Goal: Task Accomplishment & Management: Manage account settings

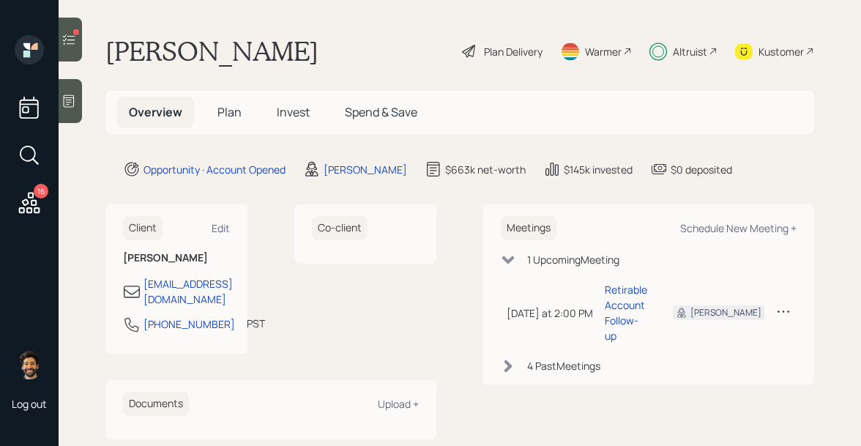
click at [67, 40] on icon at bounding box center [69, 39] width 15 height 15
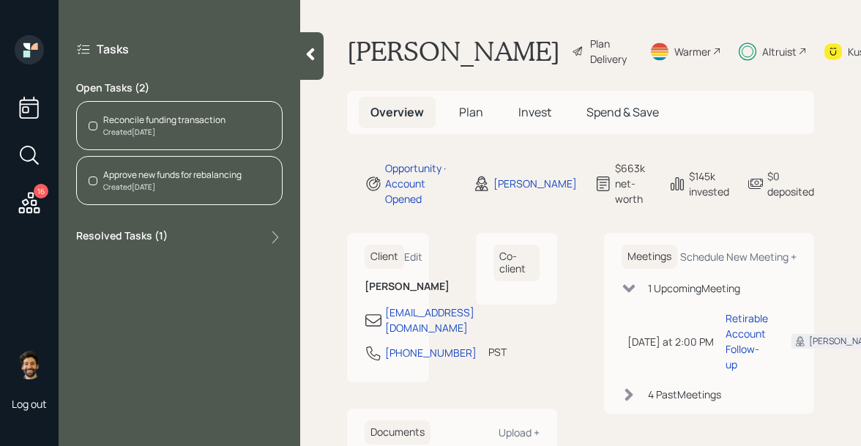
click at [176, 130] on div "Created Today" at bounding box center [164, 132] width 122 height 11
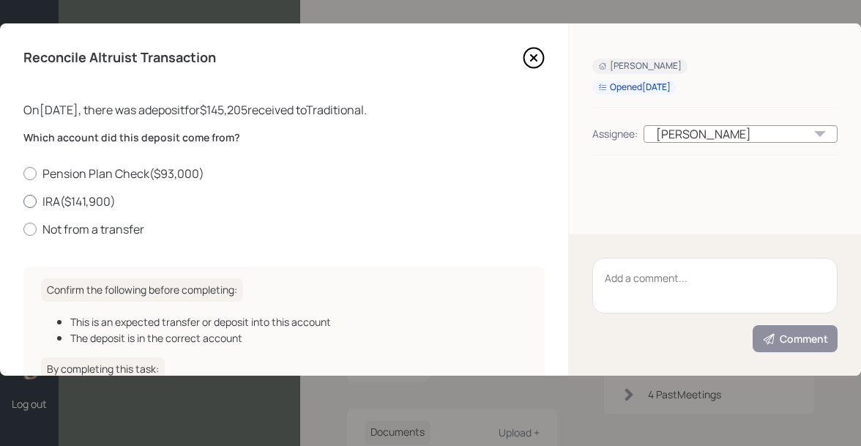
click at [65, 205] on label "IRA ( $141,900 )" at bounding box center [283, 201] width 521 height 16
click at [23, 201] on input "IRA ( $141,900 )" at bounding box center [23, 201] width 1 height 1
radio input "true"
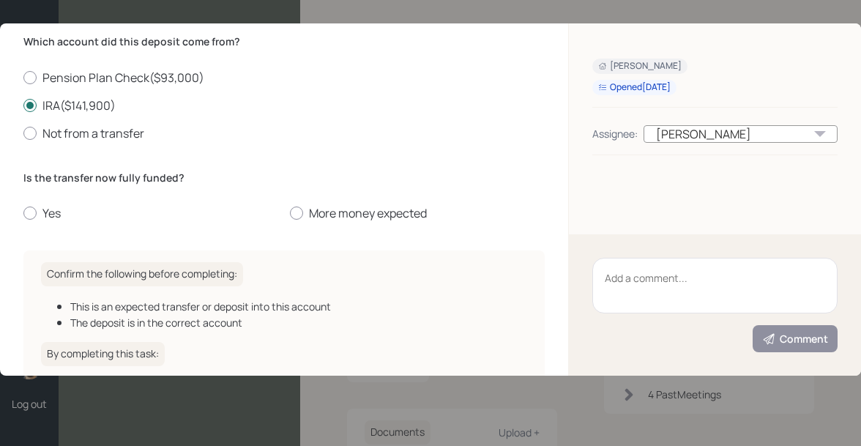
scroll to position [229, 0]
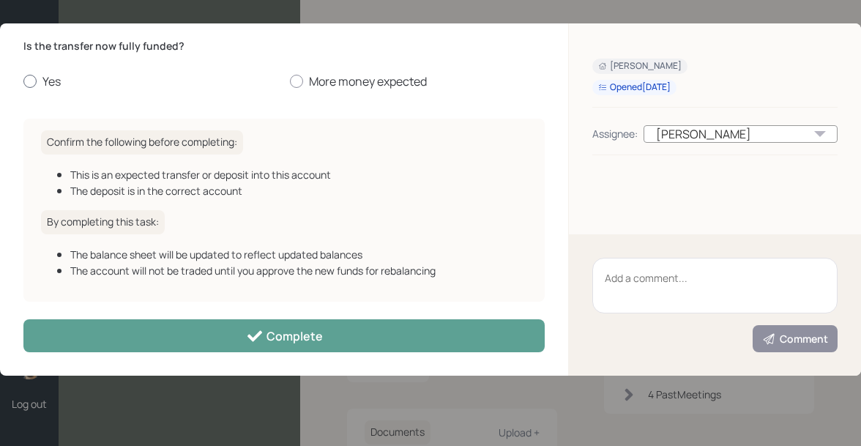
click at [28, 80] on div at bounding box center [29, 81] width 13 height 13
click at [23, 81] on input "Yes" at bounding box center [23, 81] width 1 height 1
radio input "true"
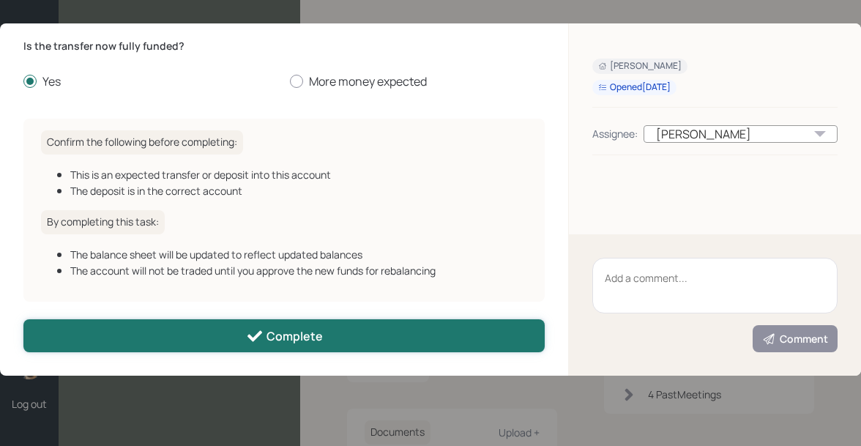
click at [152, 330] on button "Complete" at bounding box center [283, 335] width 521 height 33
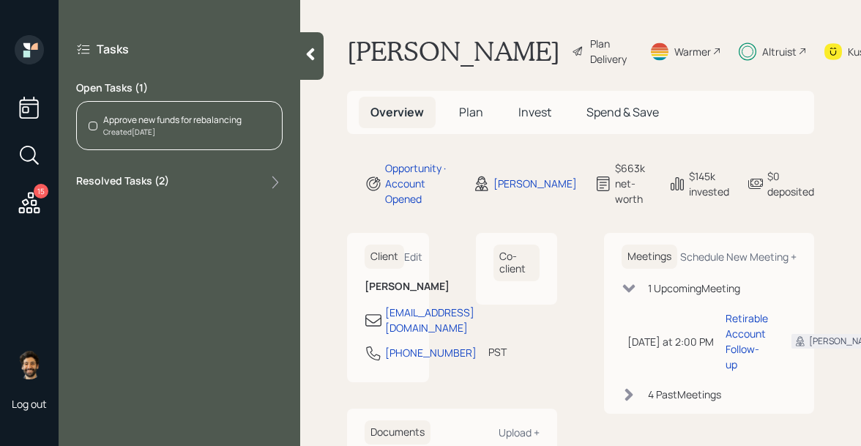
click at [131, 111] on div "Approve new funds for rebalancing Created Today" at bounding box center [179, 125] width 207 height 49
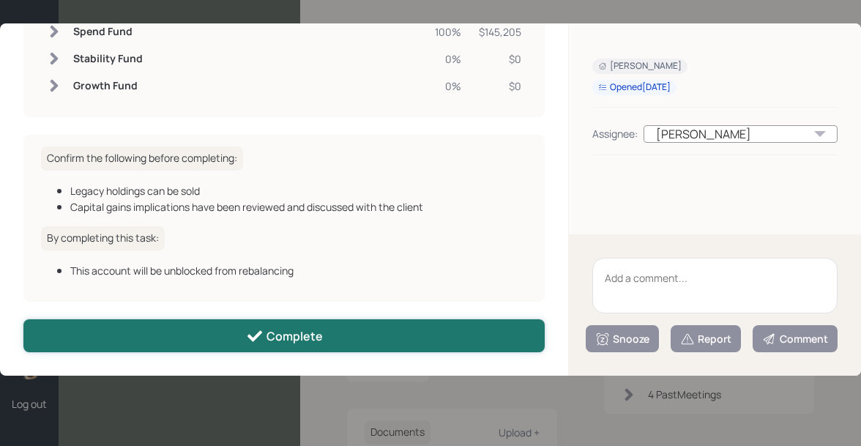
click at [207, 338] on button "Complete" at bounding box center [283, 335] width 521 height 33
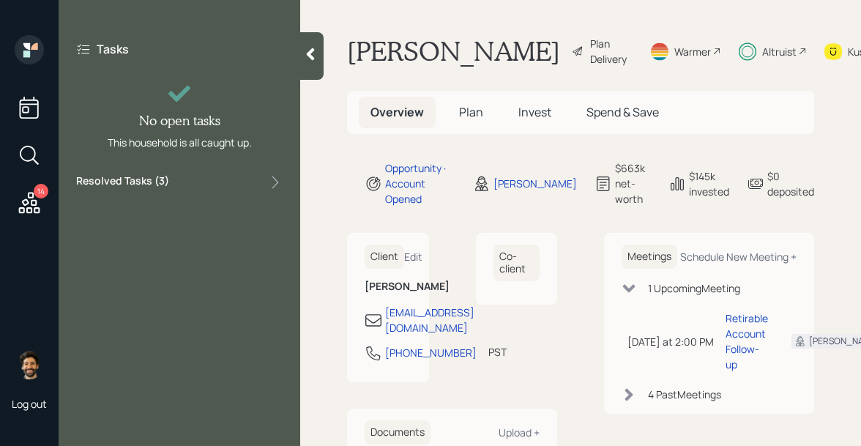
click at [33, 196] on icon at bounding box center [29, 202] width 21 height 21
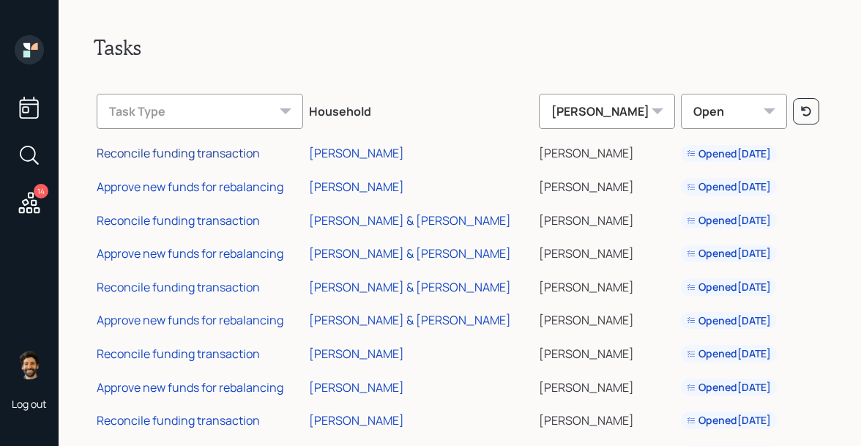
click at [208, 149] on div "Reconcile funding transaction" at bounding box center [178, 153] width 163 height 16
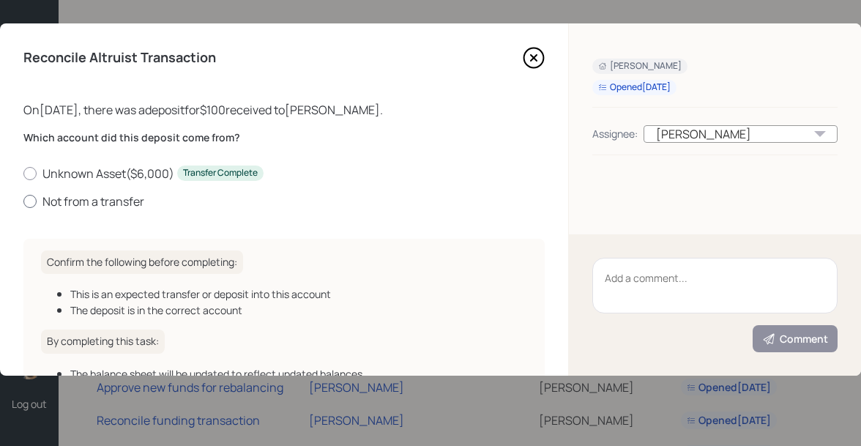
click at [61, 198] on label "Not from a transfer" at bounding box center [283, 201] width 521 height 16
click at [23, 201] on input "Not from a transfer" at bounding box center [23, 201] width 1 height 1
radio input "true"
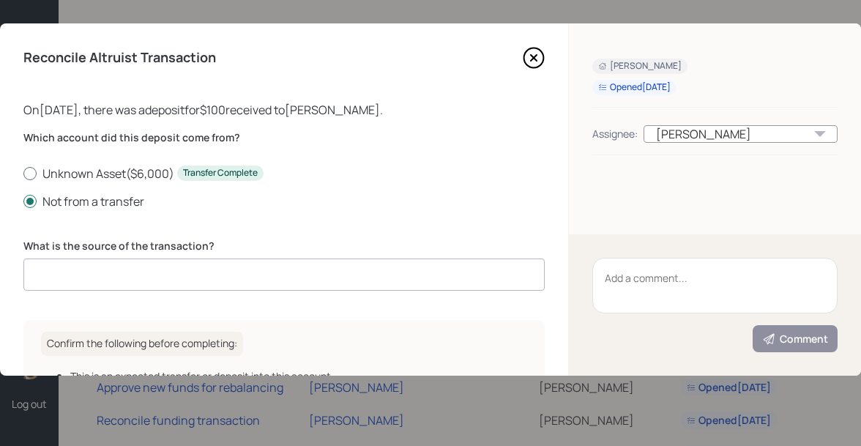
click at [79, 176] on label "Unknown Asset ( $6,000 ) Transfer Complete" at bounding box center [283, 174] width 521 height 16
click at [23, 174] on input "Unknown Asset ( $6,000 ) Transfer Complete" at bounding box center [23, 173] width 1 height 1
radio input "true"
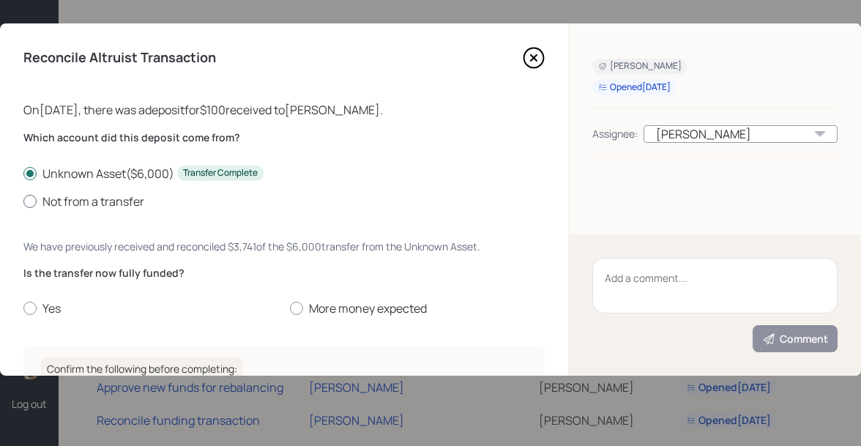
click at [89, 204] on label "Not from a transfer" at bounding box center [283, 201] width 521 height 16
click at [23, 201] on input "Not from a transfer" at bounding box center [23, 201] width 1 height 1
radio input "true"
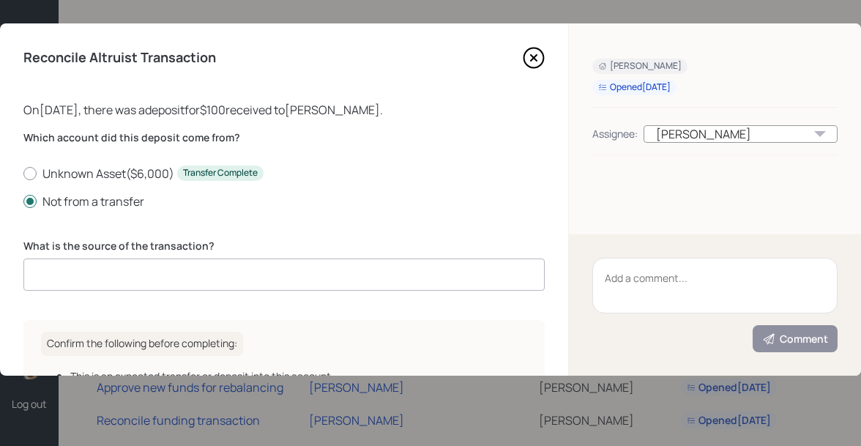
click at [79, 275] on input at bounding box center [283, 275] width 521 height 32
type input "cash"
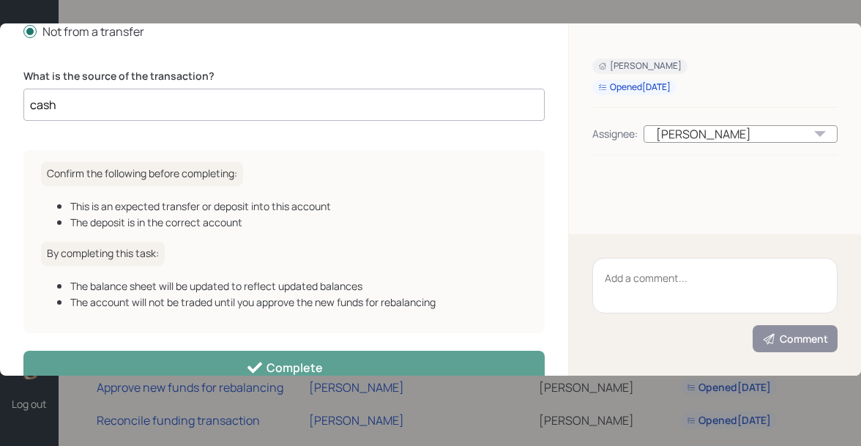
scroll to position [203, 0]
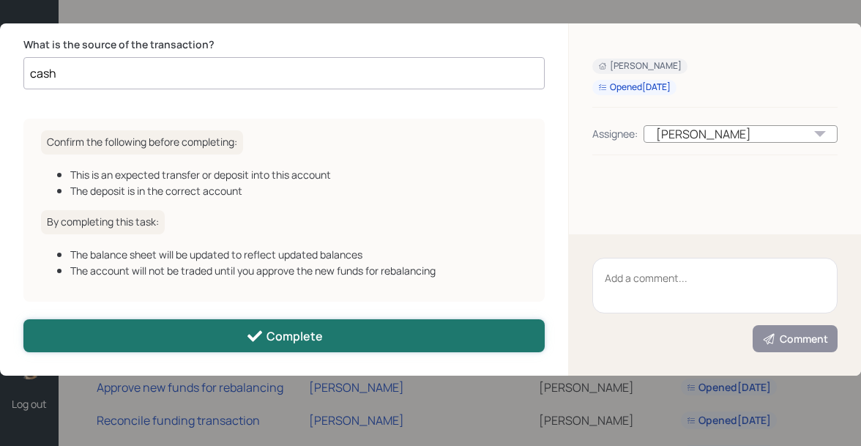
click at [115, 340] on button "Complete" at bounding box center [283, 335] width 521 height 33
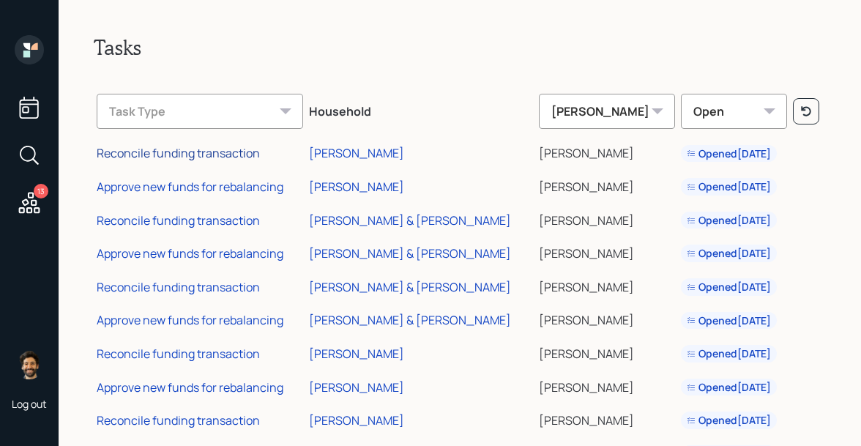
click at [213, 157] on div "Reconcile funding transaction" at bounding box center [178, 153] width 163 height 16
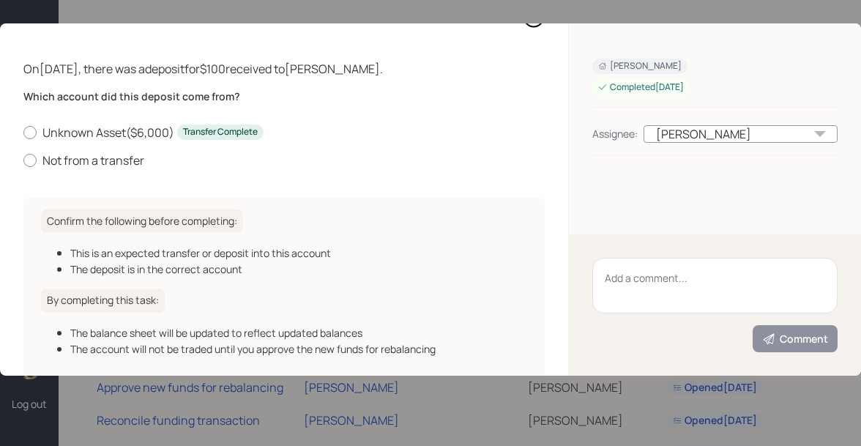
scroll to position [85, 0]
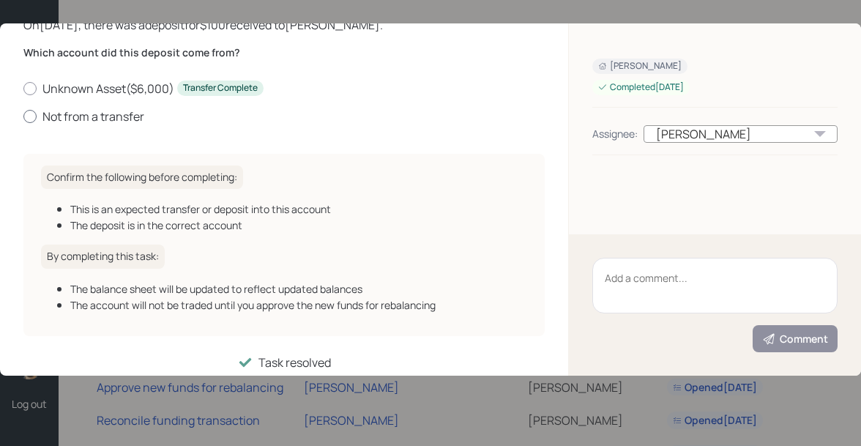
click at [59, 119] on label "Not from a transfer" at bounding box center [283, 116] width 521 height 16
click at [23, 116] on input "Not from a transfer" at bounding box center [23, 116] width 1 height 1
radio input "true"
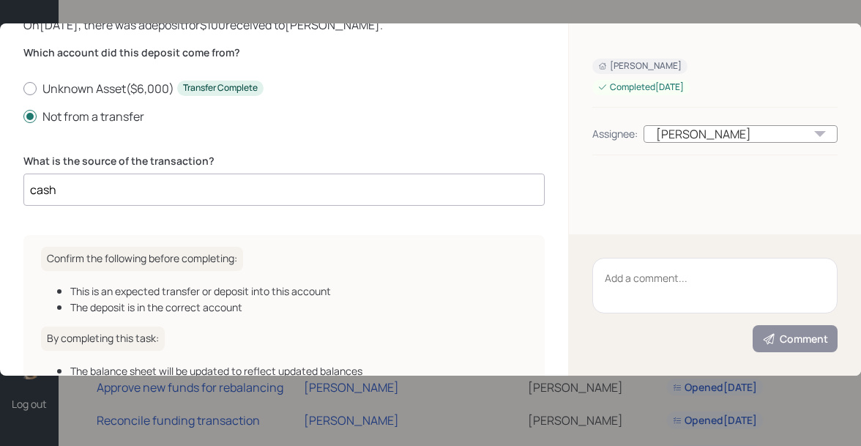
scroll to position [187, 0]
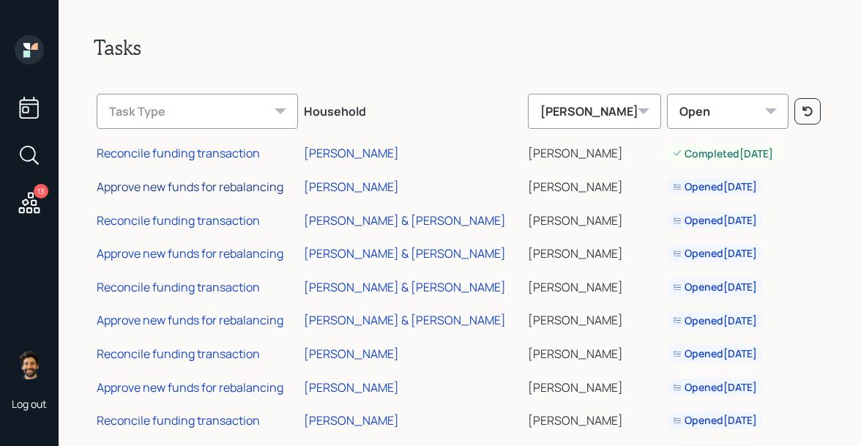
click at [213, 187] on div "Approve new funds for rebalancing" at bounding box center [190, 187] width 187 height 16
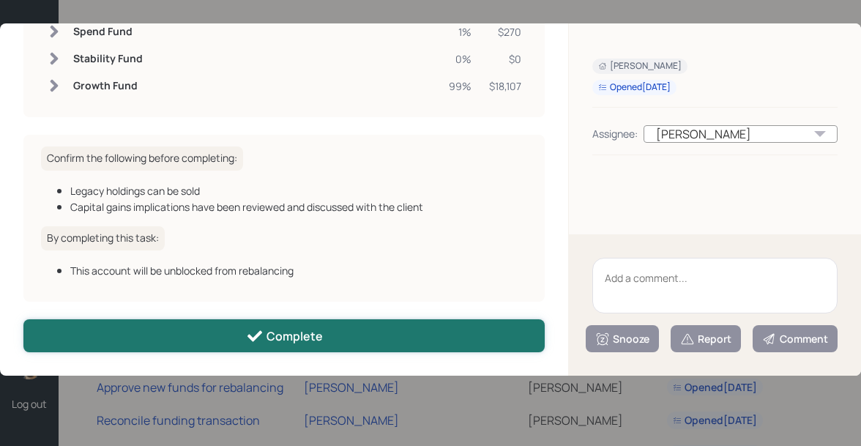
click at [192, 336] on button "Complete" at bounding box center [283, 335] width 521 height 33
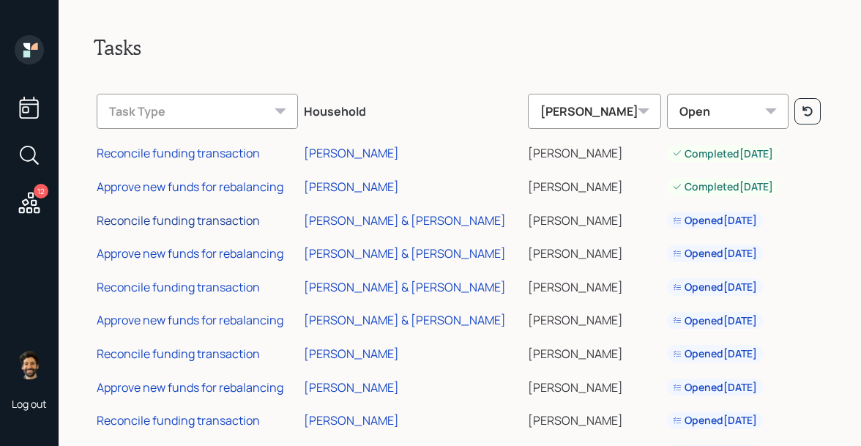
click at [204, 215] on div "Reconcile funding transaction" at bounding box center [178, 220] width 163 height 16
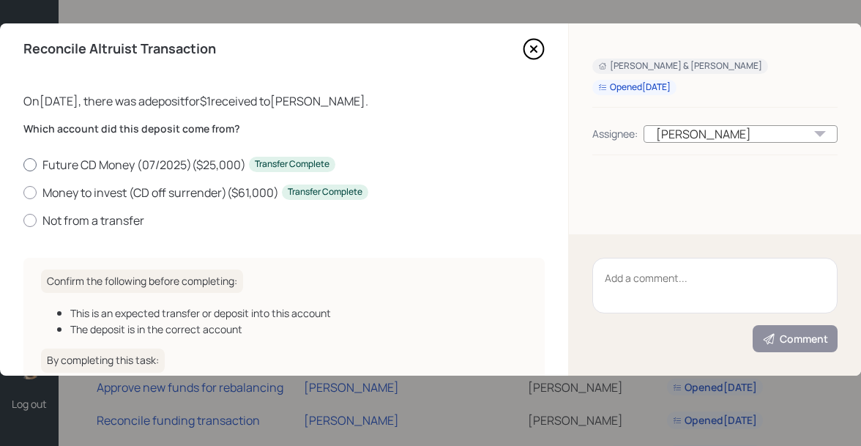
click at [65, 164] on label "Future CD Money (07/2025) ( $25,000 ) Transfer Complete" at bounding box center [283, 165] width 521 height 16
click at [23, 164] on input "Future CD Money (07/2025) ( $25,000 ) Transfer Complete" at bounding box center [23, 164] width 1 height 1
radio input "true"
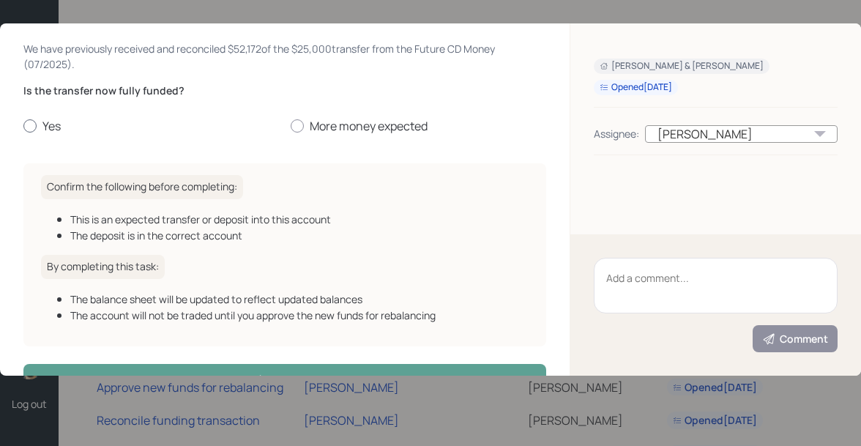
click at [51, 126] on label "Yes" at bounding box center [151, 126] width 256 height 16
click at [23, 126] on input "Yes" at bounding box center [23, 126] width 1 height 1
radio input "true"
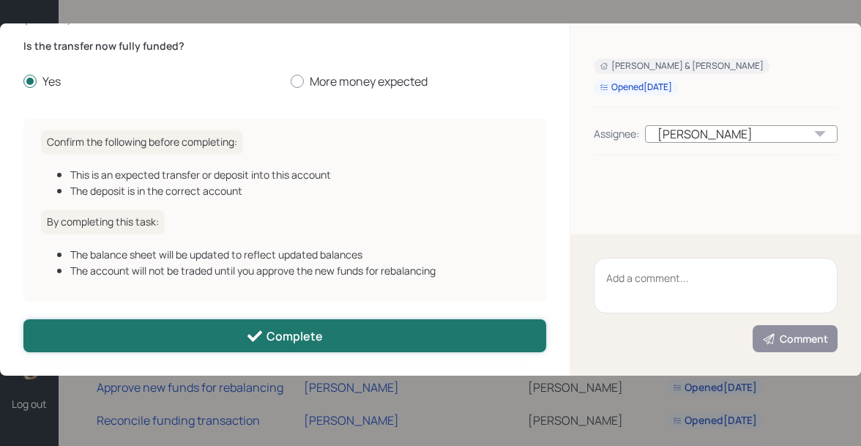
click at [107, 334] on button "Complete" at bounding box center [284, 335] width 523 height 33
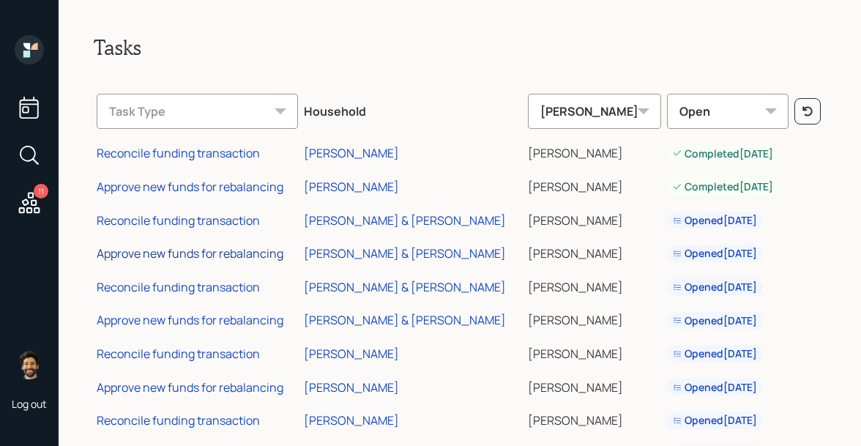
click at [192, 251] on div "Approve new funds for rebalancing" at bounding box center [190, 253] width 187 height 16
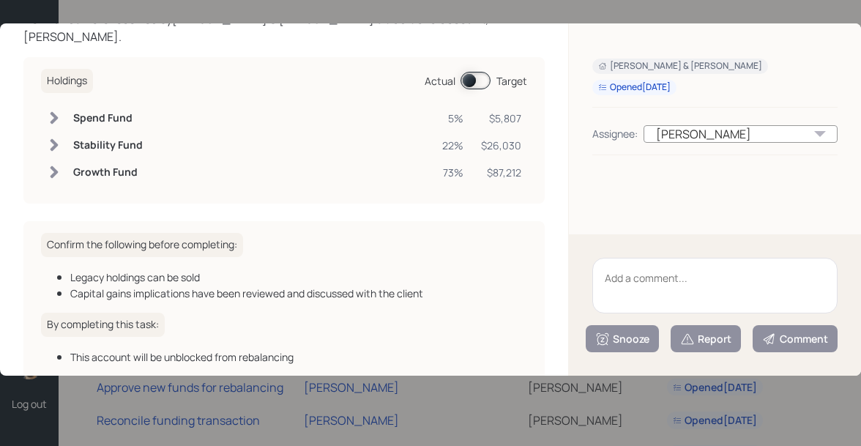
scroll to position [160, 0]
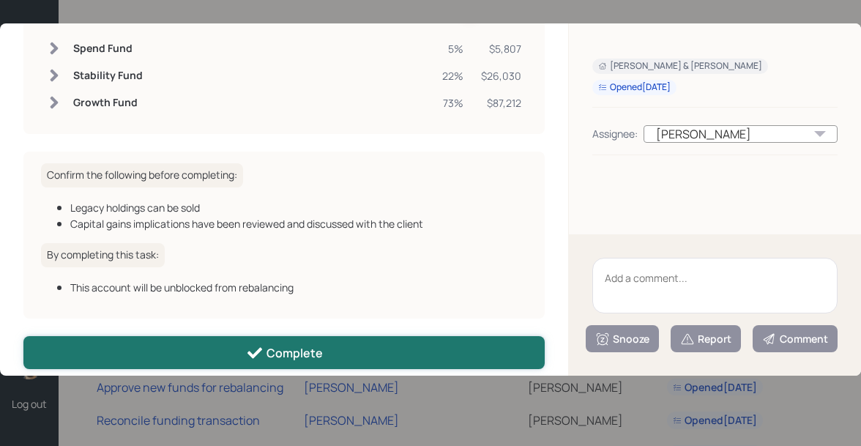
click at [214, 336] on button "Complete" at bounding box center [283, 352] width 521 height 33
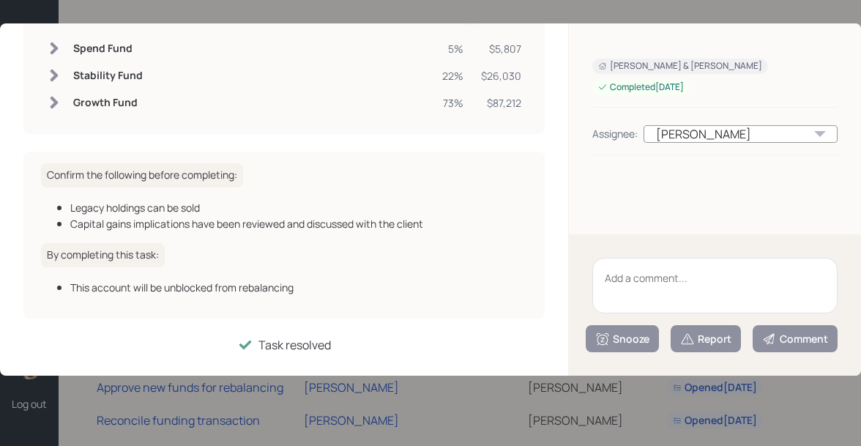
scroll to position [0, 0]
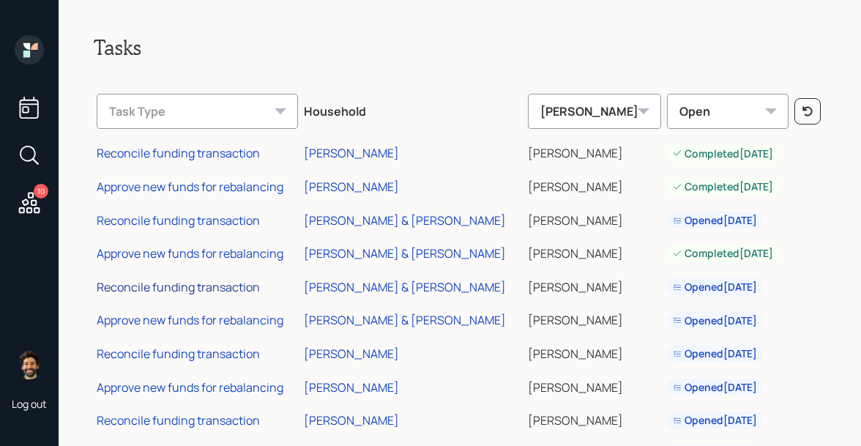
click at [203, 284] on div "Reconcile funding transaction" at bounding box center [178, 287] width 163 height 16
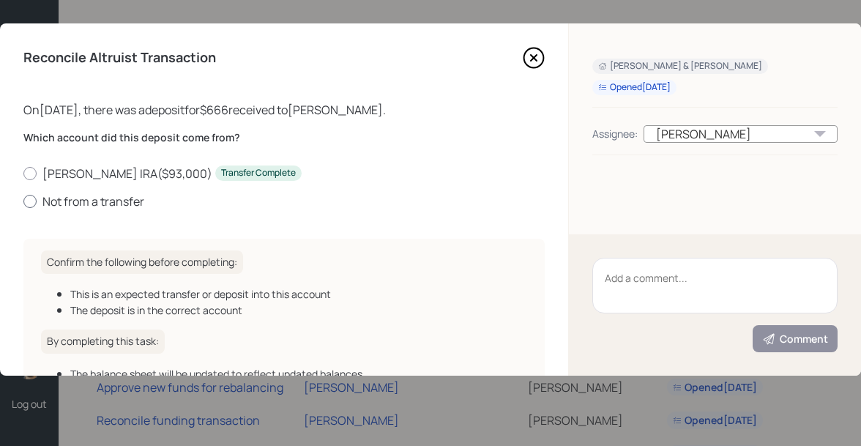
click at [73, 204] on label "Not from a transfer" at bounding box center [283, 201] width 521 height 16
click at [23, 201] on input "Not from a transfer" at bounding box center [23, 201] width 1 height 1
radio input "true"
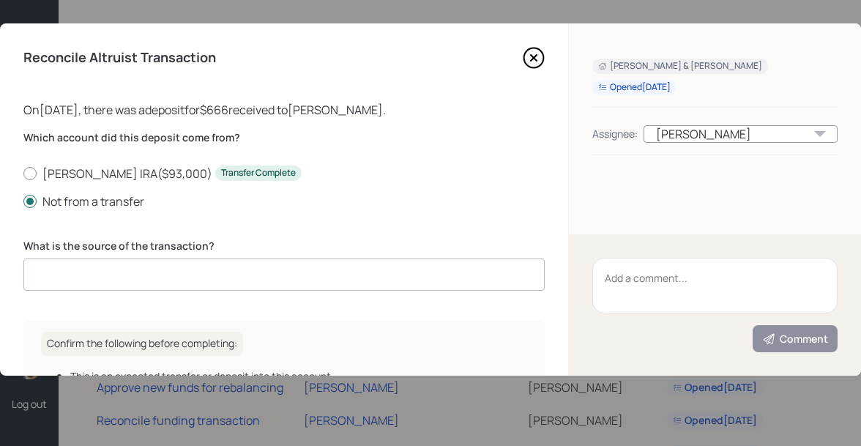
click at [86, 267] on input at bounding box center [283, 275] width 521 height 32
type input "cash"
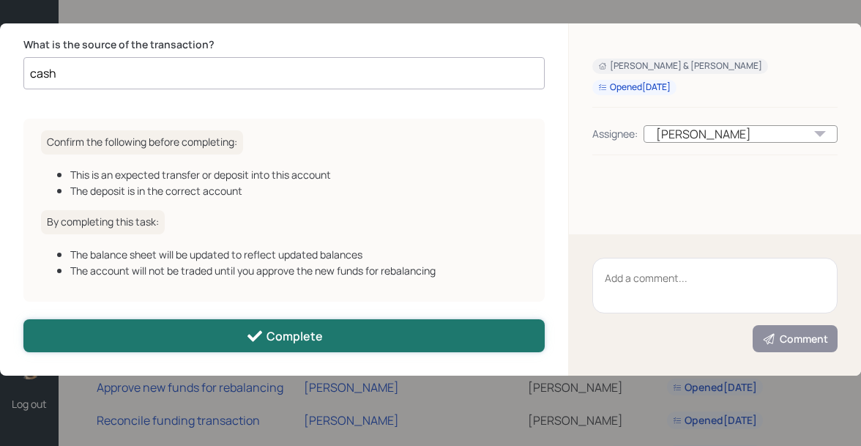
click at [128, 338] on button "Complete" at bounding box center [283, 335] width 521 height 33
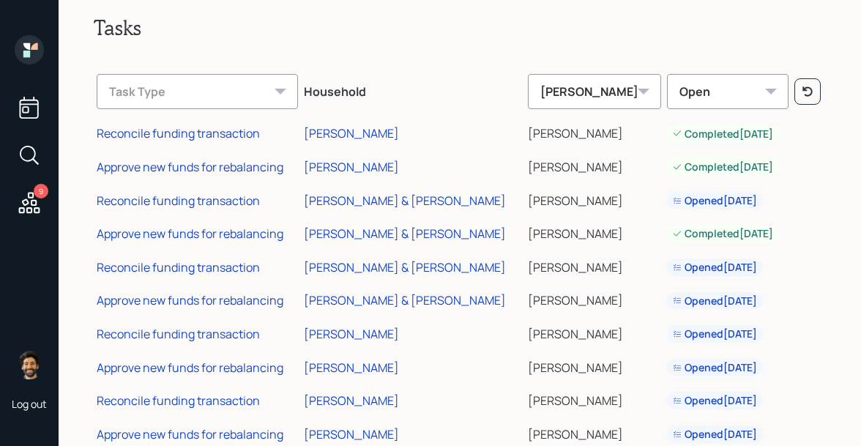
scroll to position [34, 0]
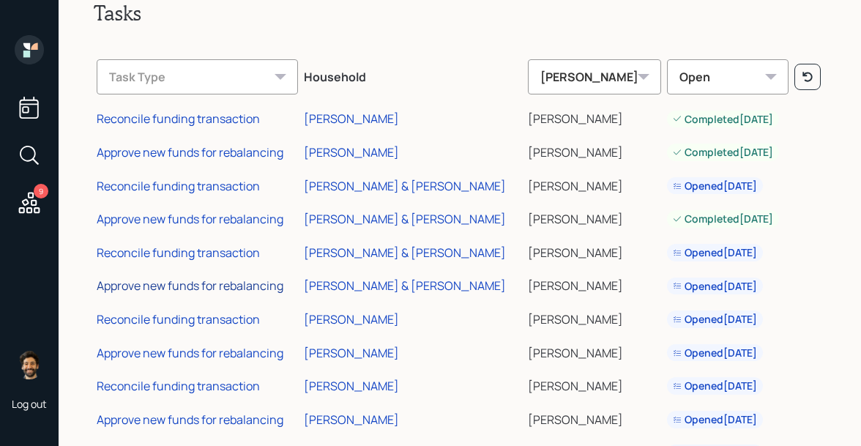
click at [198, 286] on div "Approve new funds for rebalancing" at bounding box center [190, 286] width 187 height 16
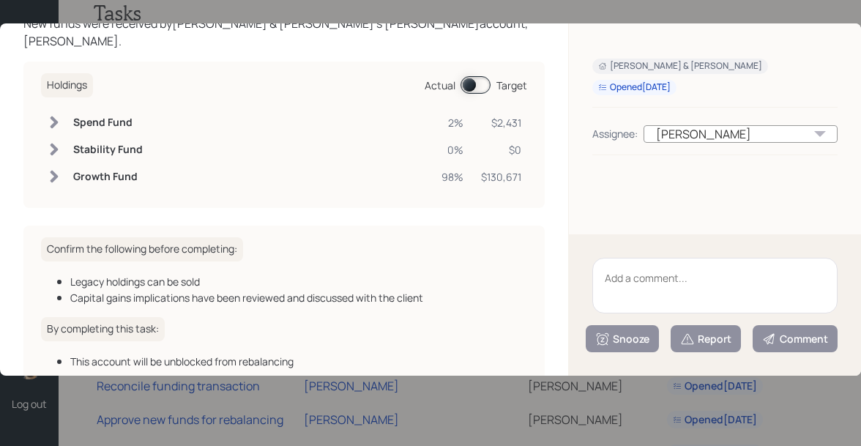
scroll to position [160, 0]
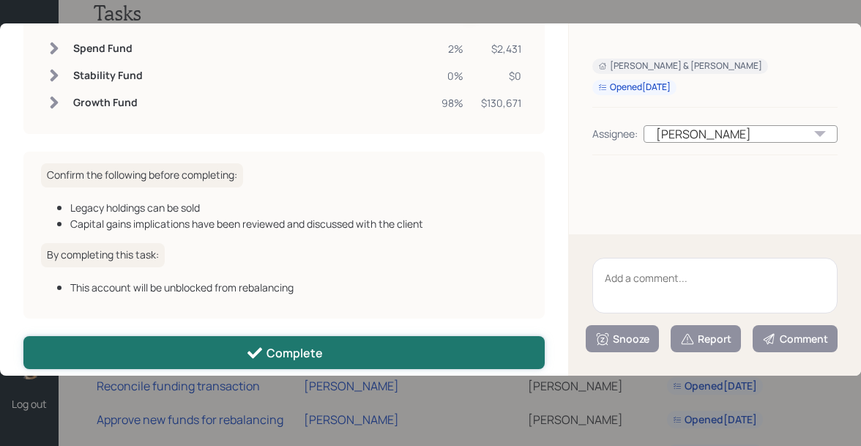
click at [206, 342] on button "Complete" at bounding box center [283, 352] width 521 height 33
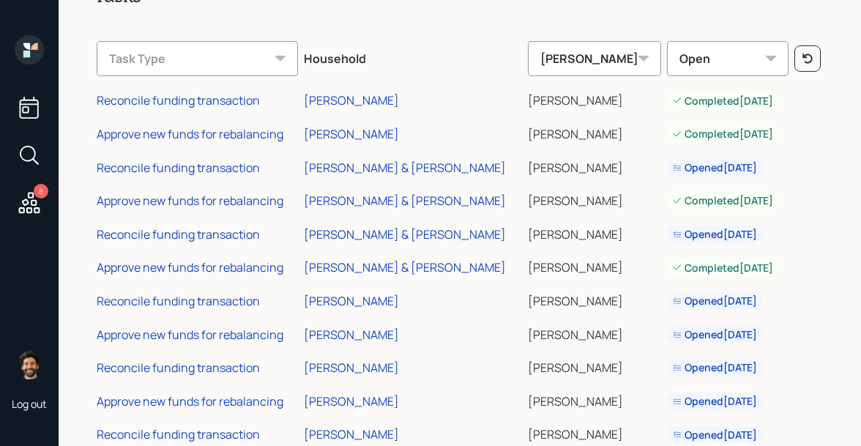
scroll to position [59, 0]
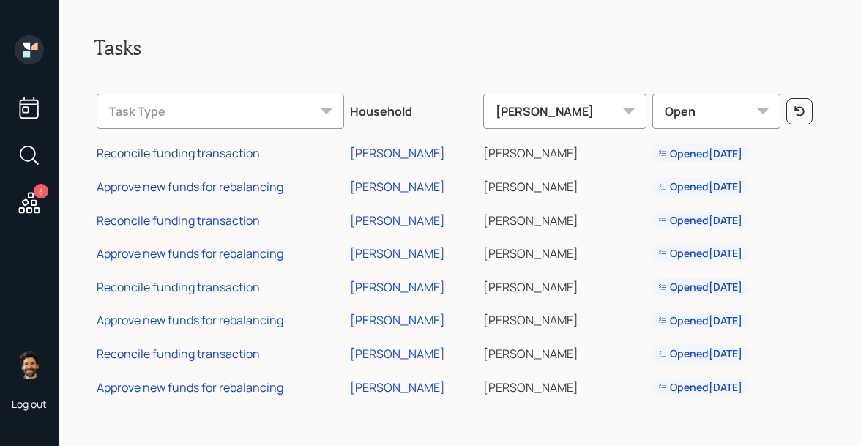
click at [187, 152] on div "Reconcile funding transaction" at bounding box center [178, 153] width 163 height 16
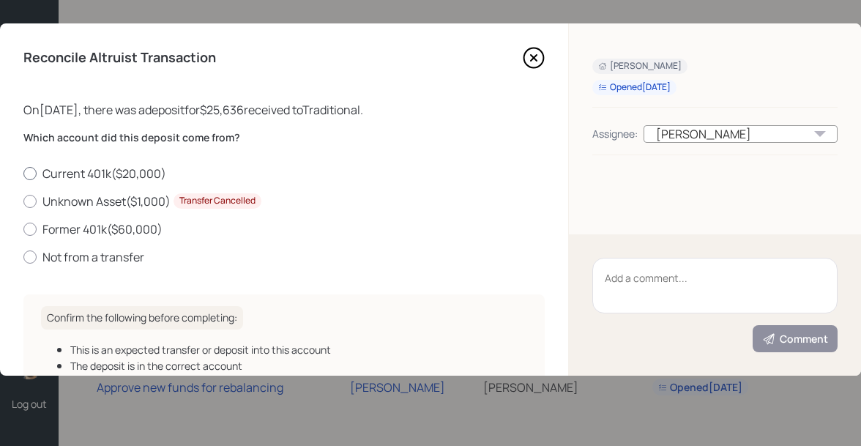
click at [69, 172] on label "Current 401k ( $20,000 )" at bounding box center [283, 174] width 521 height 16
click at [23, 173] on input "Current 401k ( $20,000 )" at bounding box center [23, 173] width 1 height 1
radio input "true"
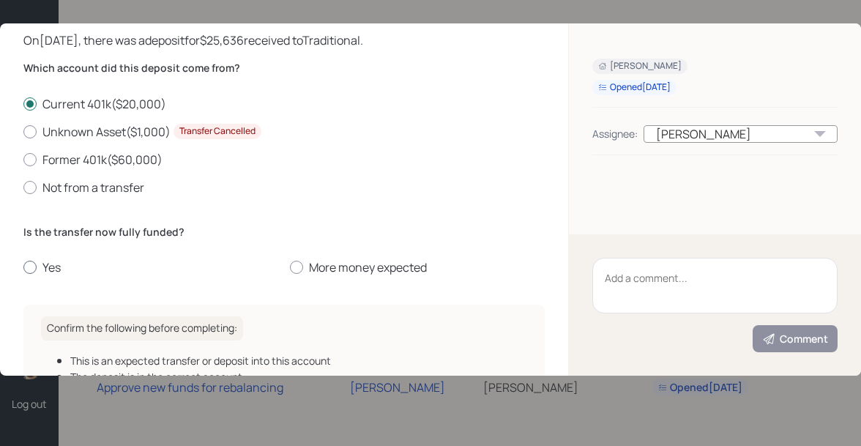
click at [48, 267] on label "Yes" at bounding box center [150, 267] width 255 height 16
click at [23, 267] on input "Yes" at bounding box center [23, 267] width 1 height 1
radio input "true"
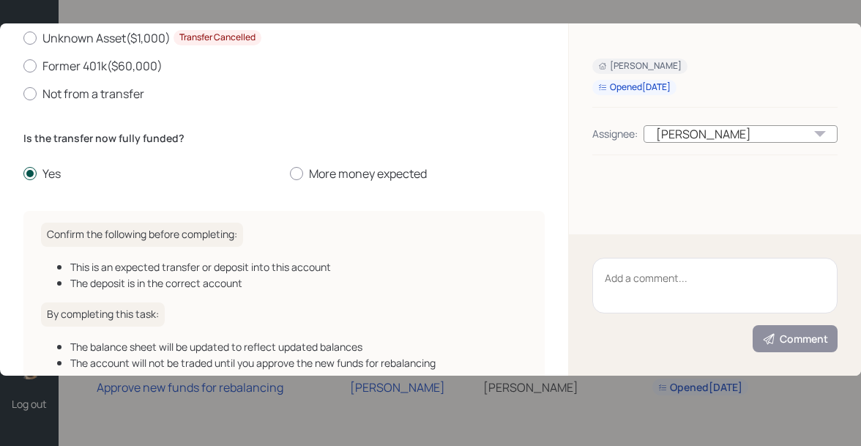
scroll to position [257, 0]
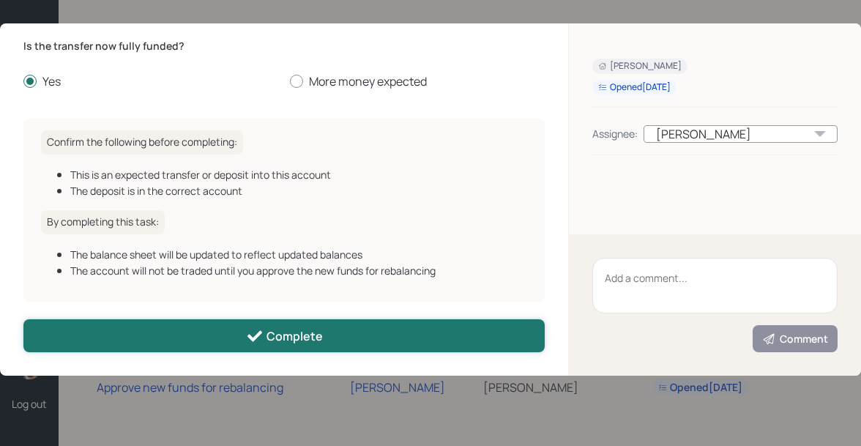
click at [86, 336] on button "Complete" at bounding box center [283, 335] width 521 height 33
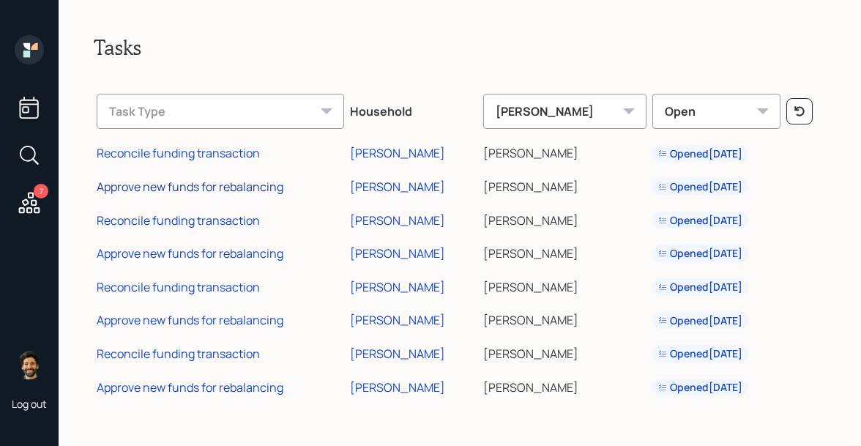
click at [186, 186] on div "Approve new funds for rebalancing" at bounding box center [190, 187] width 187 height 16
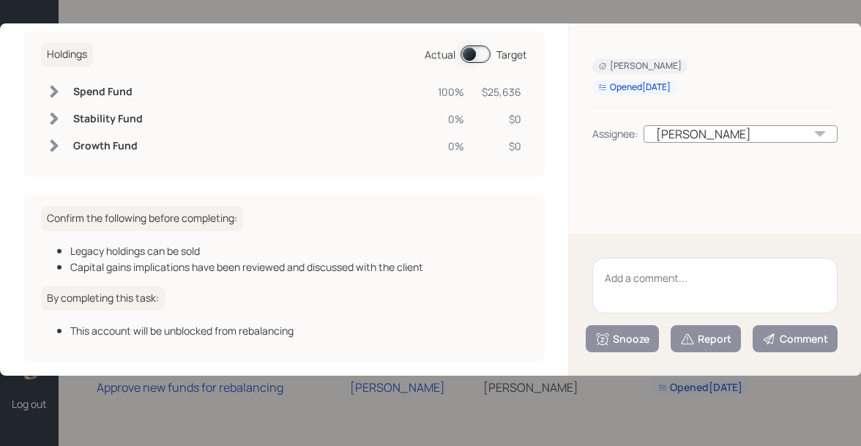
scroll to position [160, 0]
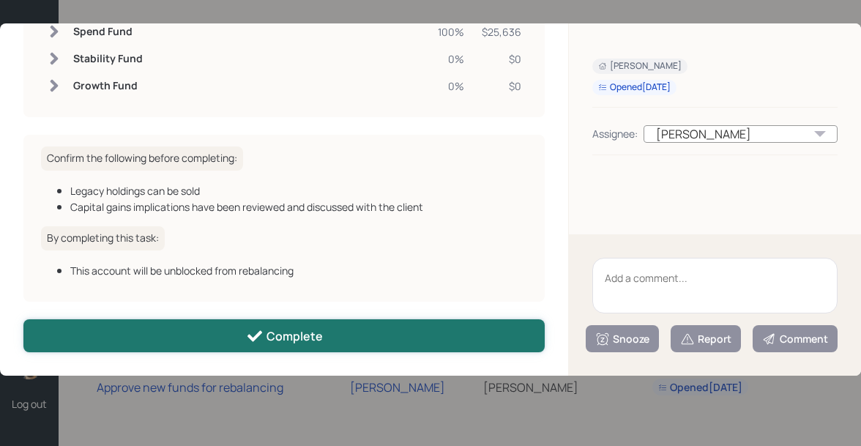
click at [171, 346] on button "Complete" at bounding box center [283, 335] width 521 height 33
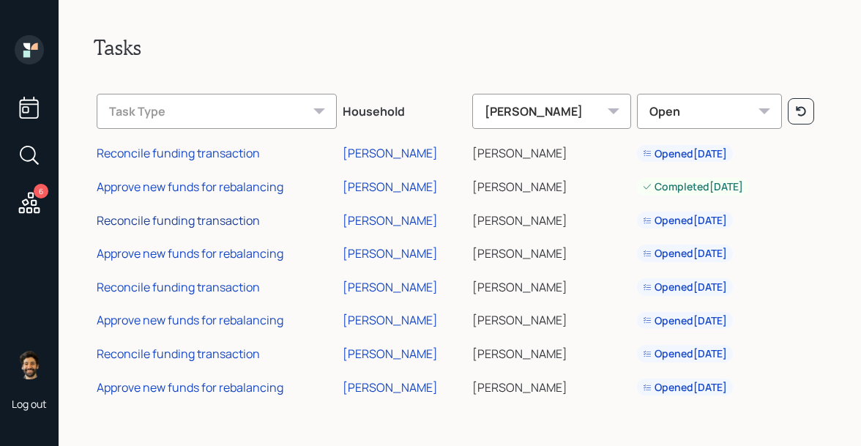
click at [192, 220] on div "Reconcile funding transaction" at bounding box center [178, 220] width 163 height 16
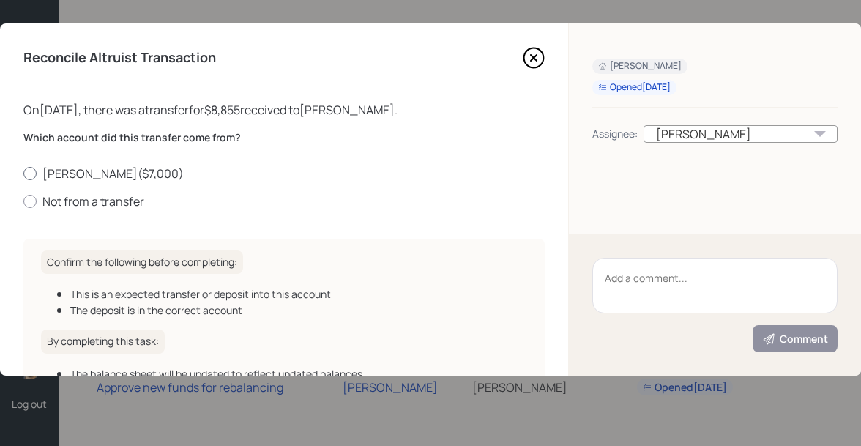
click at [92, 174] on label "Roth IRA ( $7,000 )" at bounding box center [283, 174] width 521 height 16
click at [23, 174] on input "Roth IRA ( $7,000 )" at bounding box center [23, 173] width 1 height 1
radio input "true"
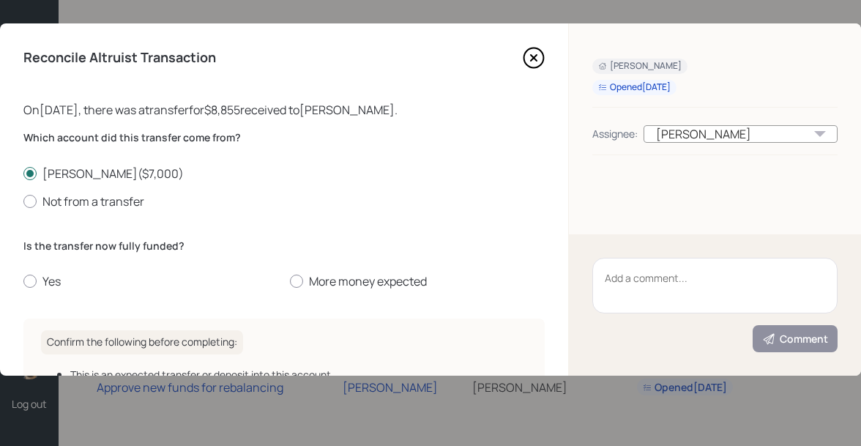
scroll to position [201, 0]
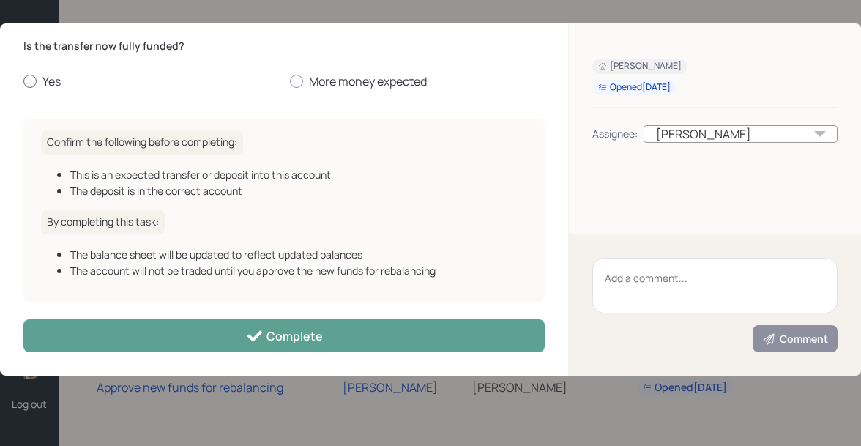
click at [46, 84] on label "Yes" at bounding box center [150, 81] width 255 height 16
click at [23, 82] on input "Yes" at bounding box center [23, 81] width 1 height 1
radio input "true"
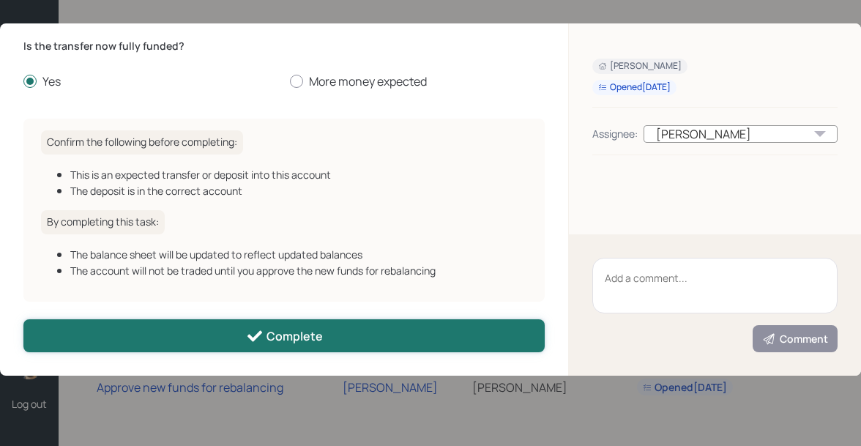
click at [178, 343] on button "Complete" at bounding box center [283, 335] width 521 height 33
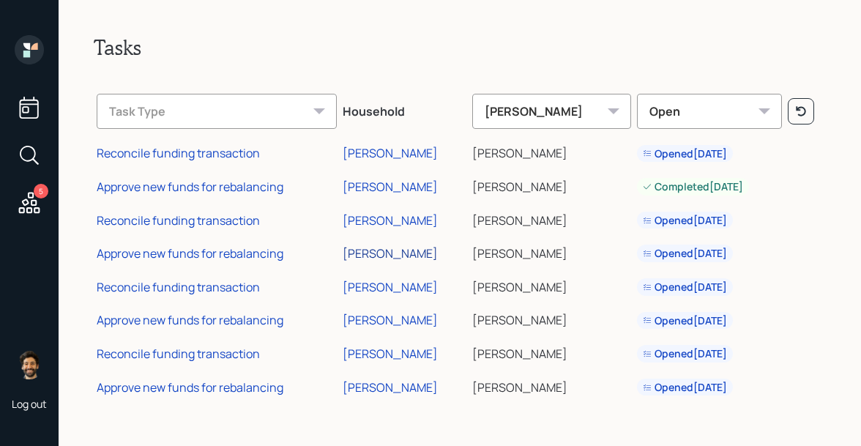
click at [382, 249] on div "[PERSON_NAME]" at bounding box center [390, 253] width 95 height 16
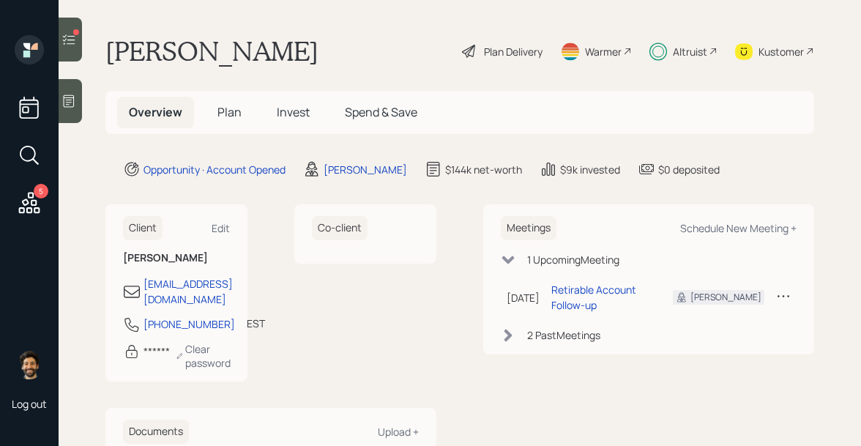
click at [772, 45] on div "Kustomer" at bounding box center [781, 51] width 45 height 15
